Goal: Submit feedback/report problem

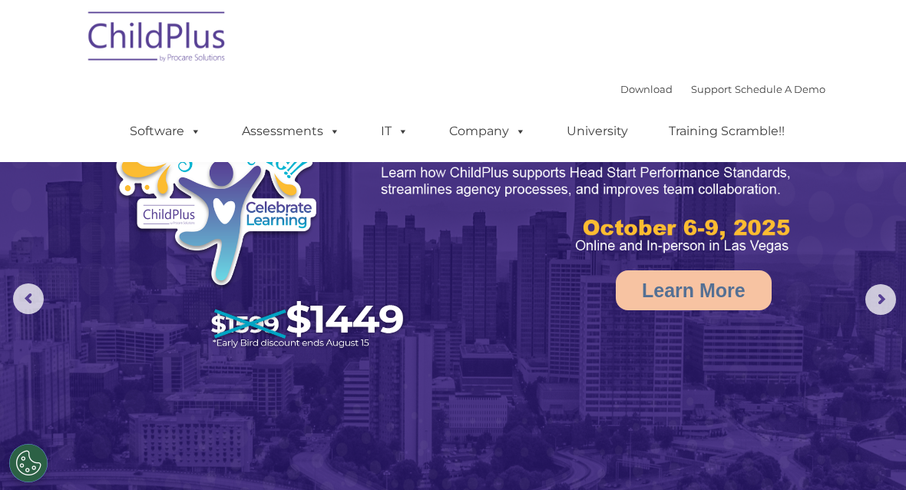
scroll to position [45, 0]
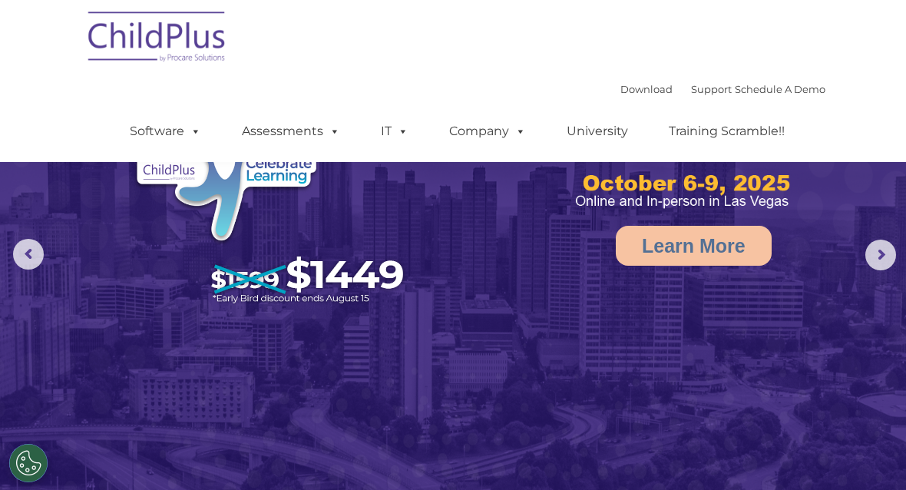
select select "MEDIUM"
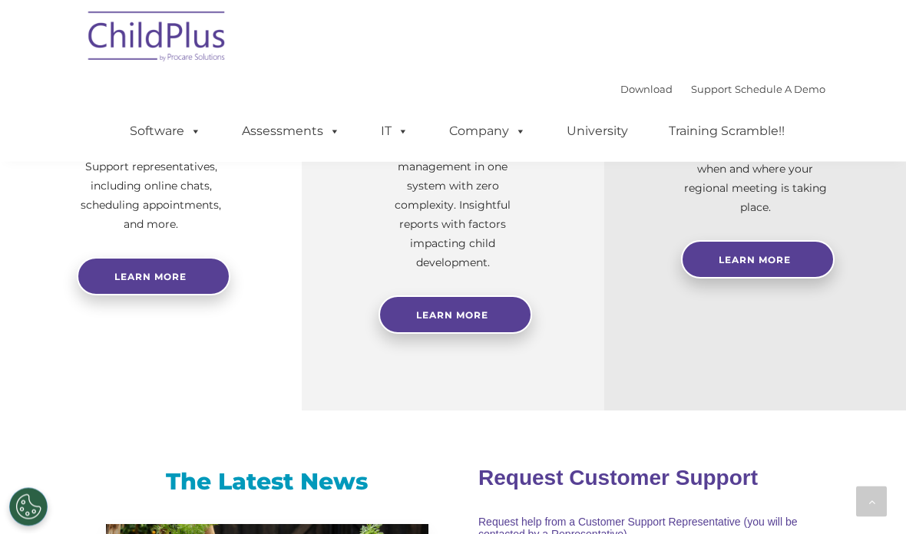
scroll to position [660, 0]
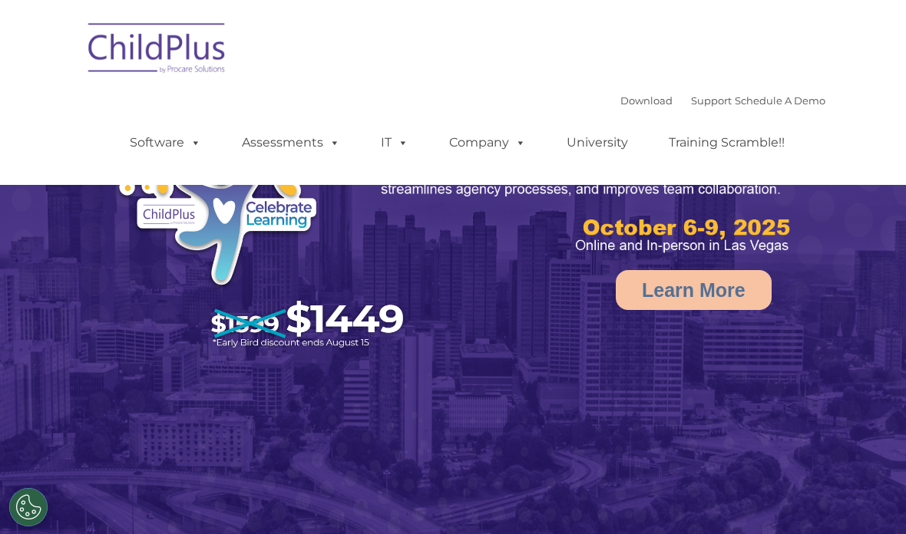
select select "MEDIUM"
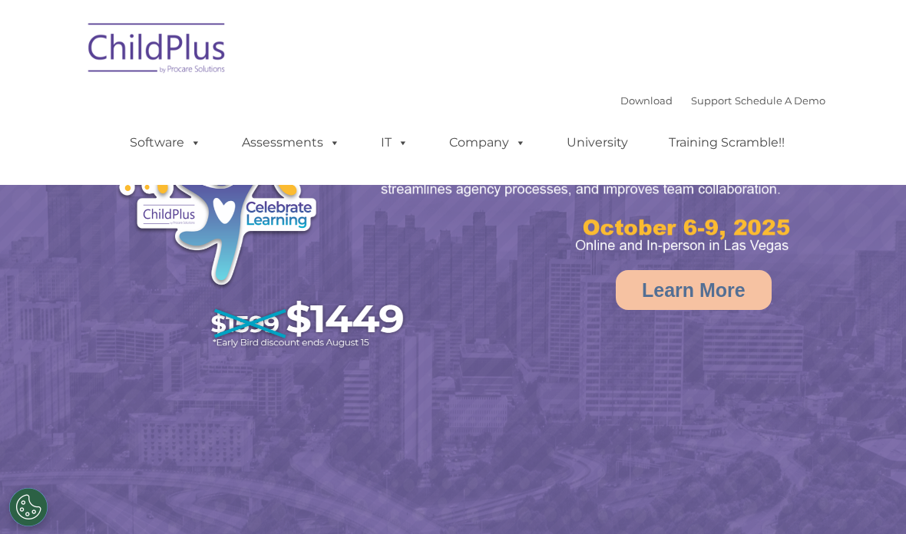
select select "MEDIUM"
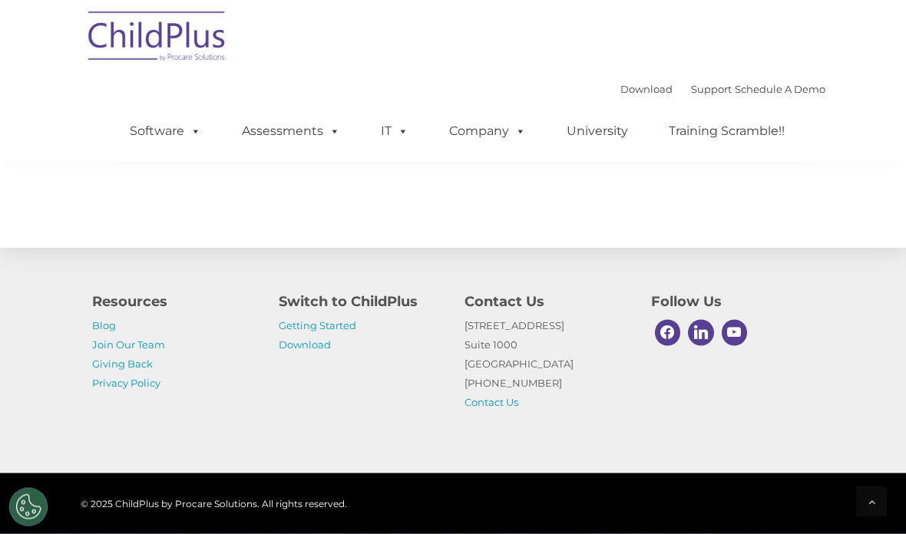
scroll to position [1813, 0]
